Goal: Information Seeking & Learning: Find specific fact

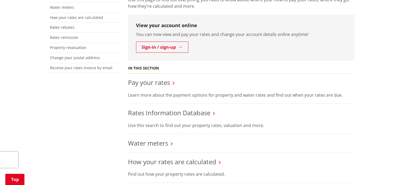
scroll to position [159, 0]
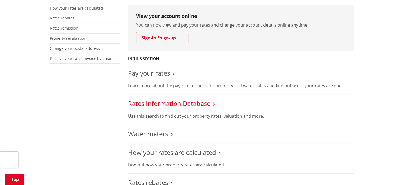
click at [155, 104] on link "Rates Information Database" at bounding box center [169, 103] width 82 height 9
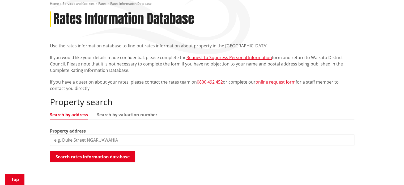
scroll to position [106, 0]
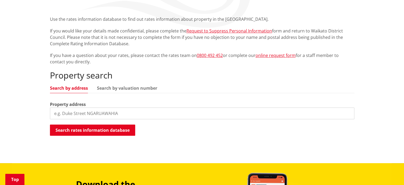
click at [124, 116] on input "search" at bounding box center [202, 113] width 305 height 12
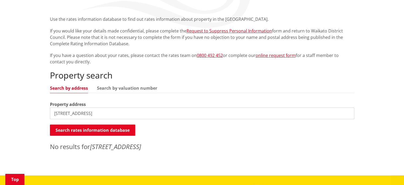
click at [98, 113] on input "[STREET_ADDRESS]" at bounding box center [202, 113] width 305 height 12
click at [117, 118] on input "[STREET_ADDRESS][PERSON_NAME]" at bounding box center [202, 113] width 305 height 12
drag, startPoint x: 117, startPoint y: 117, endPoint x: 47, endPoint y: 115, distance: 70.2
click at [47, 115] on div "Home Services and facilities Rates Rates Information Database Rates Information…" at bounding box center [202, 64] width 313 height 179
type input "3 Glam"
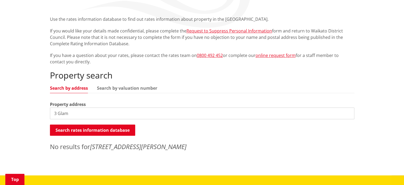
scroll to position [0, 0]
